Goal: Find contact information: Find contact information

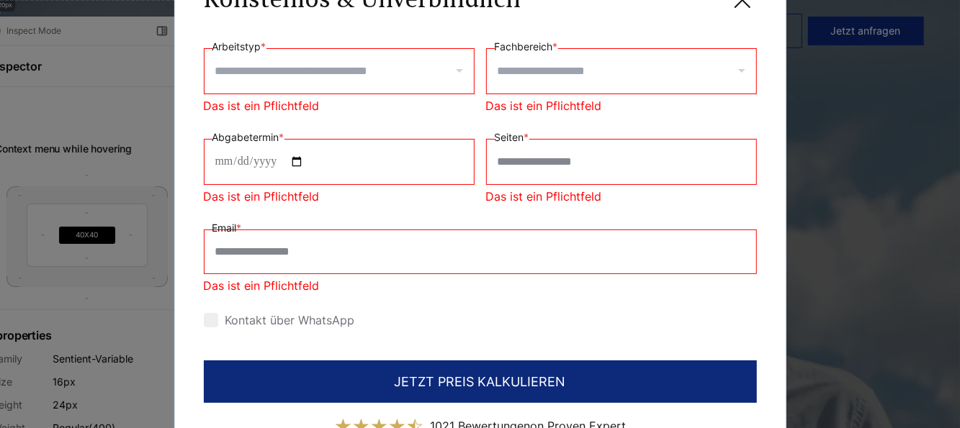
click at [735, 9] on icon at bounding box center [742, 0] width 29 height 29
click at [737, 5] on icon at bounding box center [742, 0] width 29 height 29
click at [740, 1] on icon at bounding box center [742, 0] width 29 height 29
click at [737, 6] on icon at bounding box center [742, 0] width 29 height 29
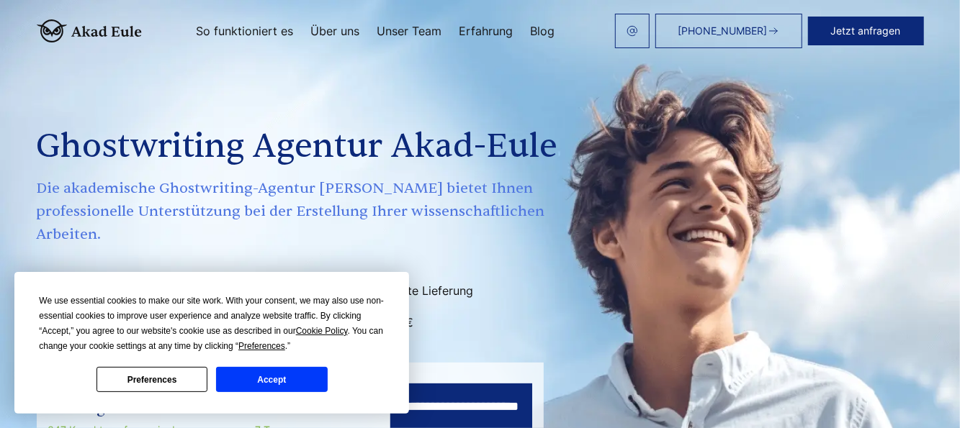
click at [301, 381] on button "Accept" at bounding box center [271, 379] width 111 height 25
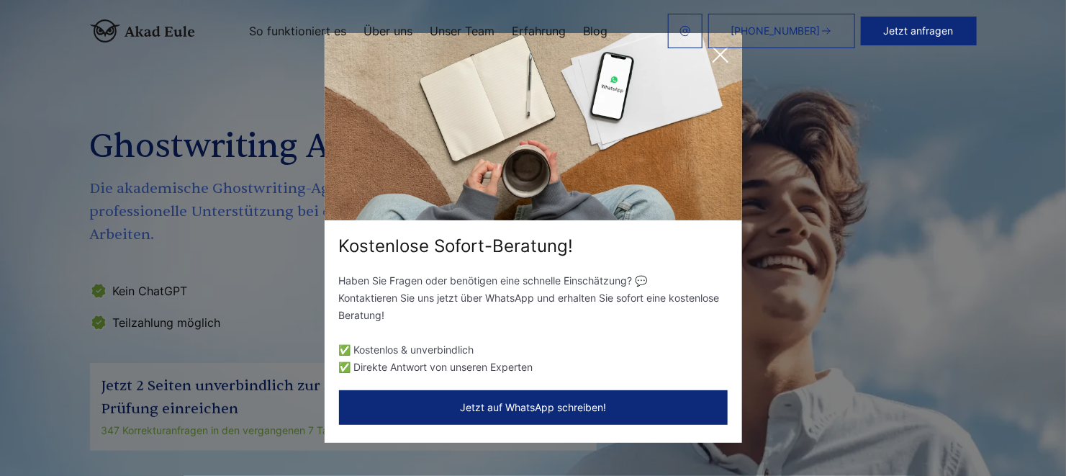
click at [720, 58] on header "[PHONE_NUMBER] Jetzt anfragen So funktioniert es Über uns" at bounding box center [533, 31] width 1066 height 62
